Goal: Complete application form

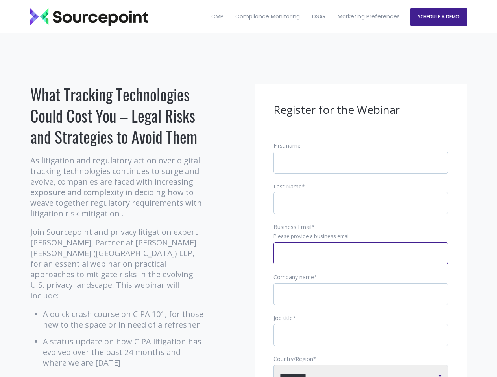
click at [360, 260] on input "Business Email *" at bounding box center [360, 254] width 175 height 22
